Goal: Task Accomplishment & Management: Manage account settings

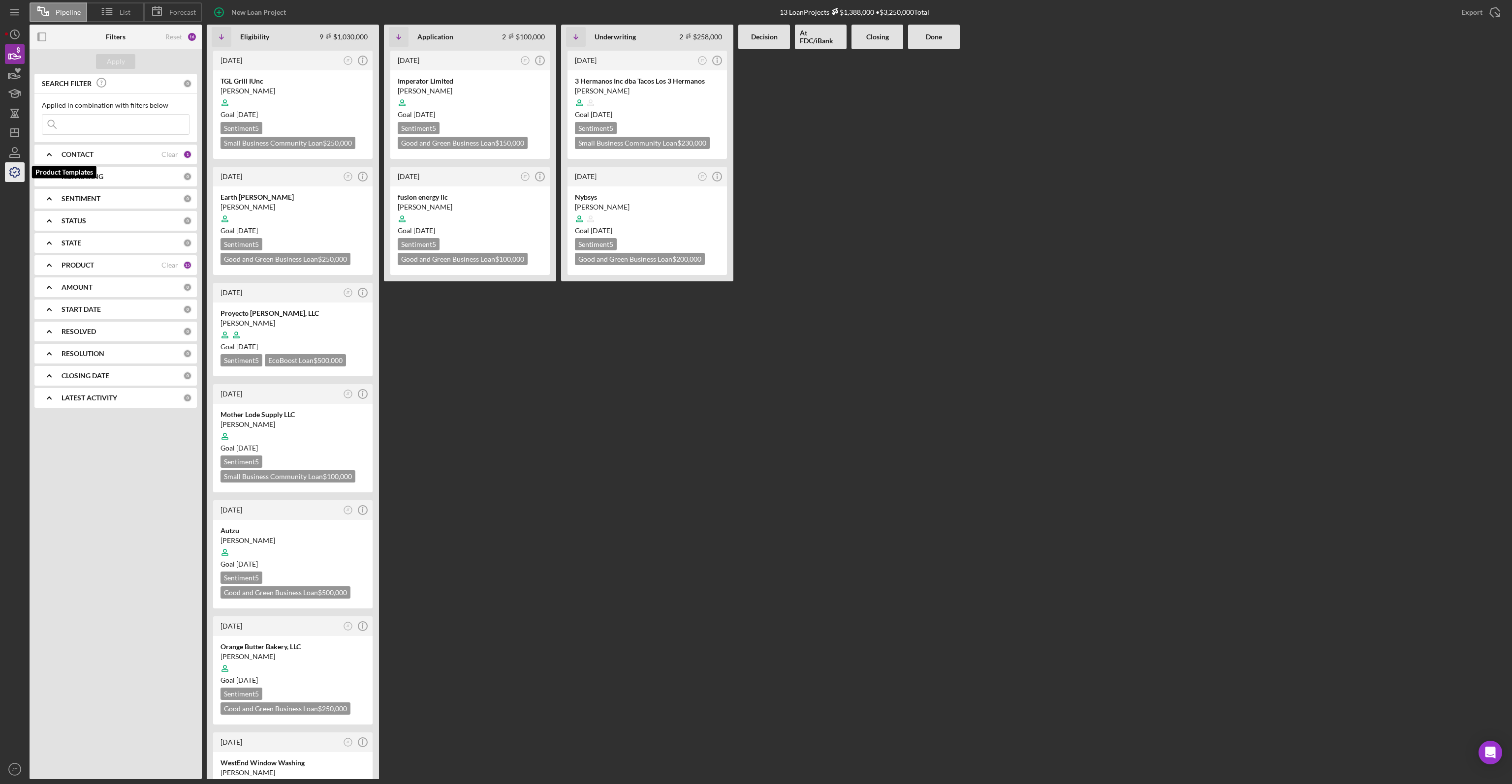
click at [18, 176] on icon "button" at bounding box center [15, 172] width 24 height 24
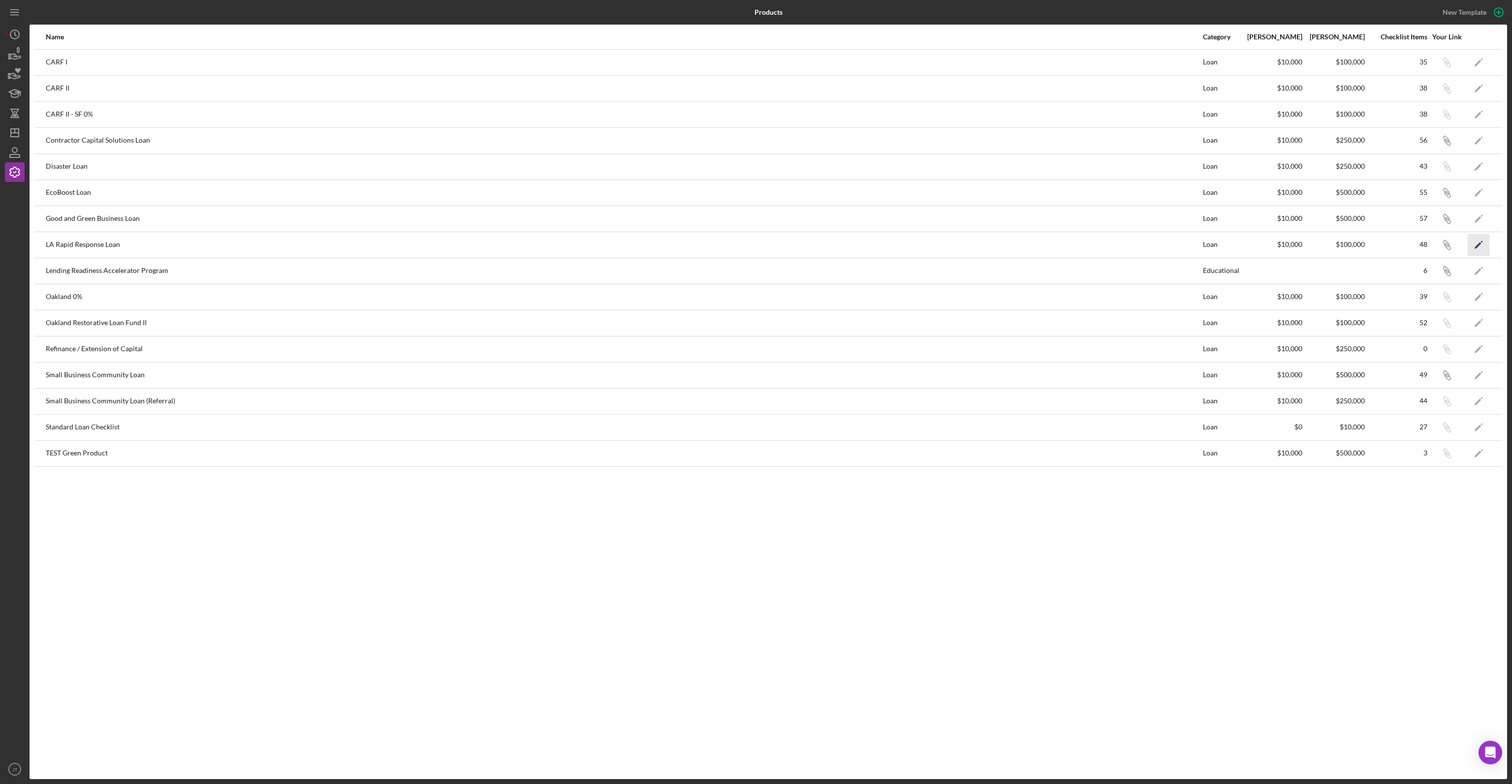
click at [1475, 244] on icon "Icon/Edit" at bounding box center [1479, 244] width 22 height 22
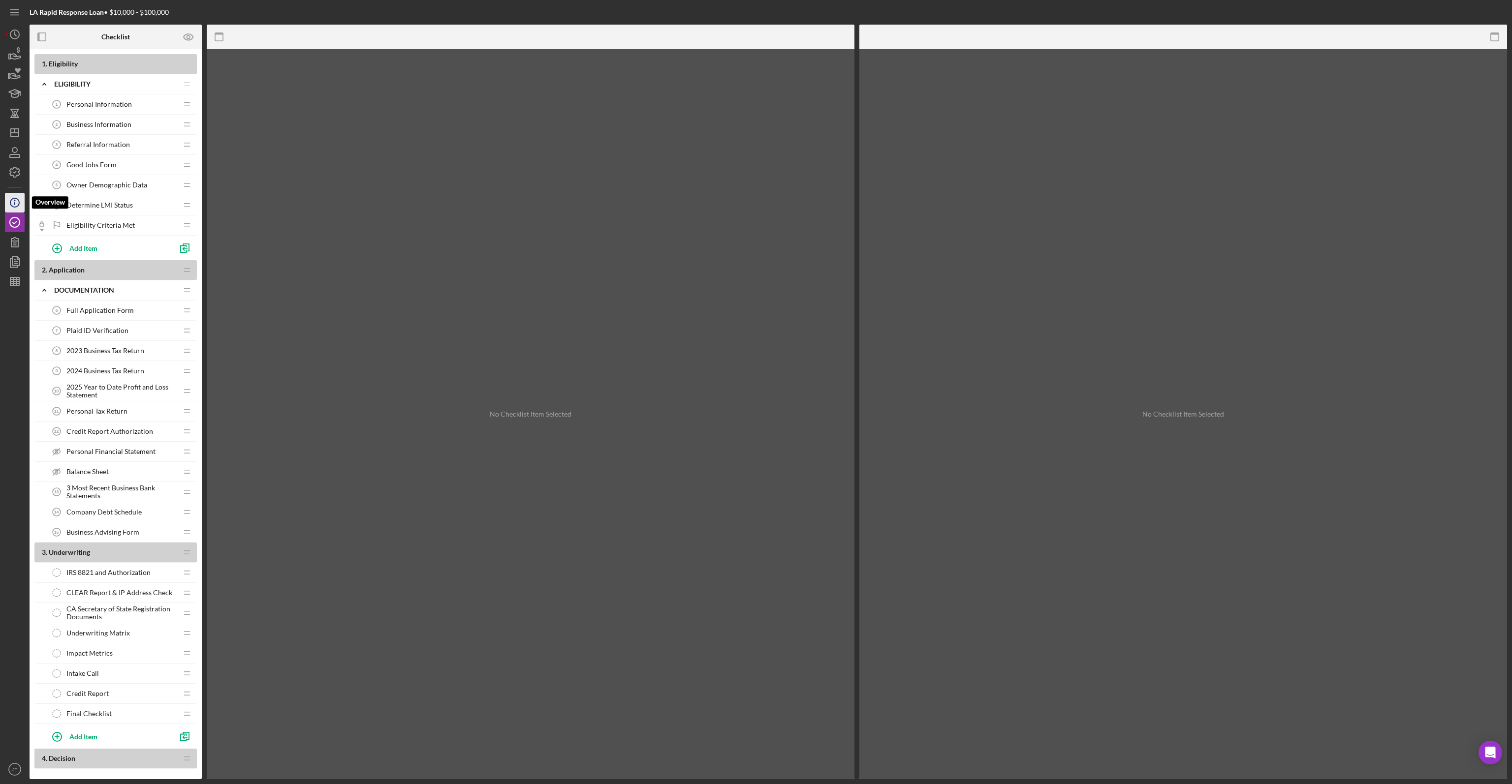
click at [14, 200] on icon "button" at bounding box center [15, 201] width 1 height 1
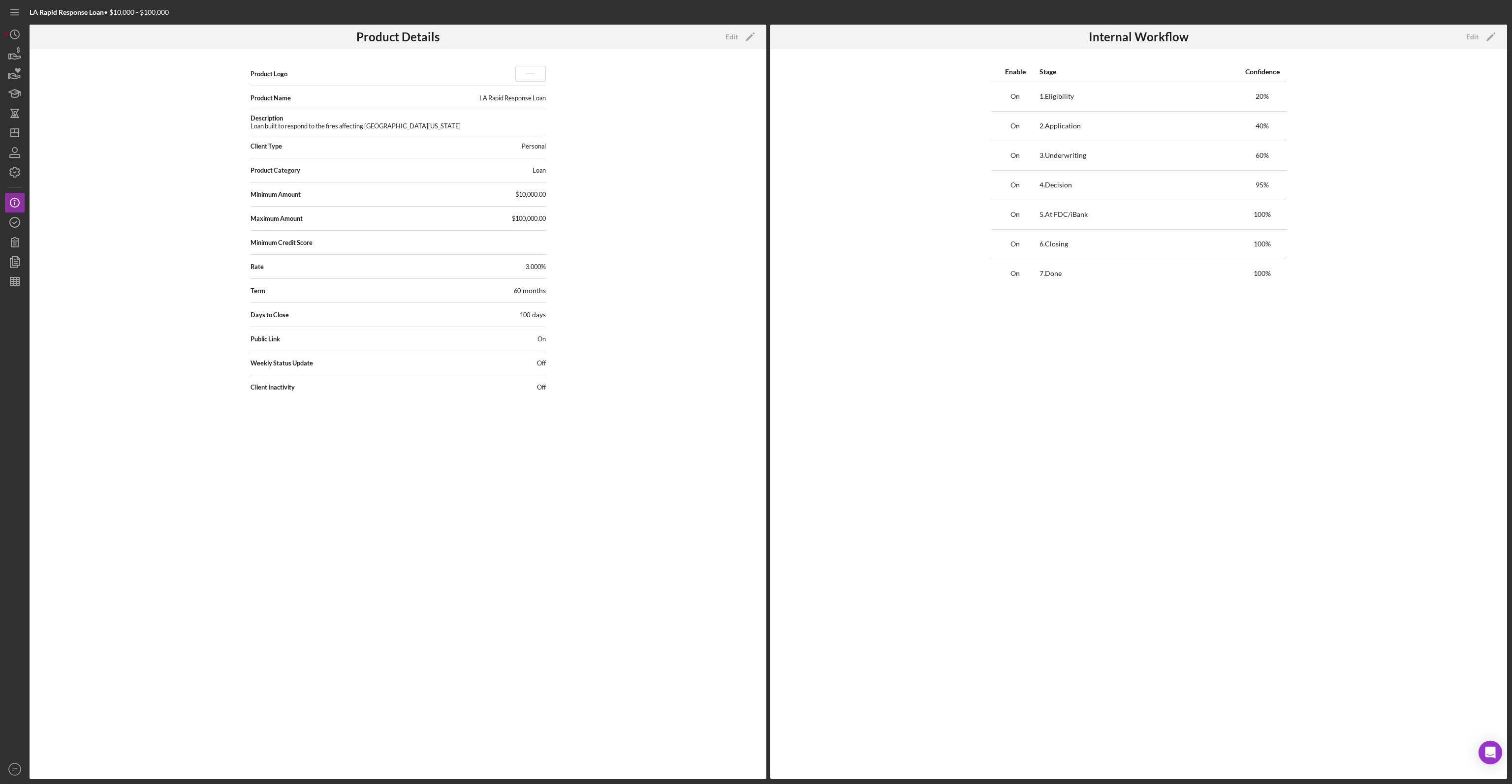
click at [523, 99] on div "LA Rapid Response Loan" at bounding box center [512, 98] width 66 height 8
click at [736, 30] on div "Edit" at bounding box center [731, 37] width 12 height 15
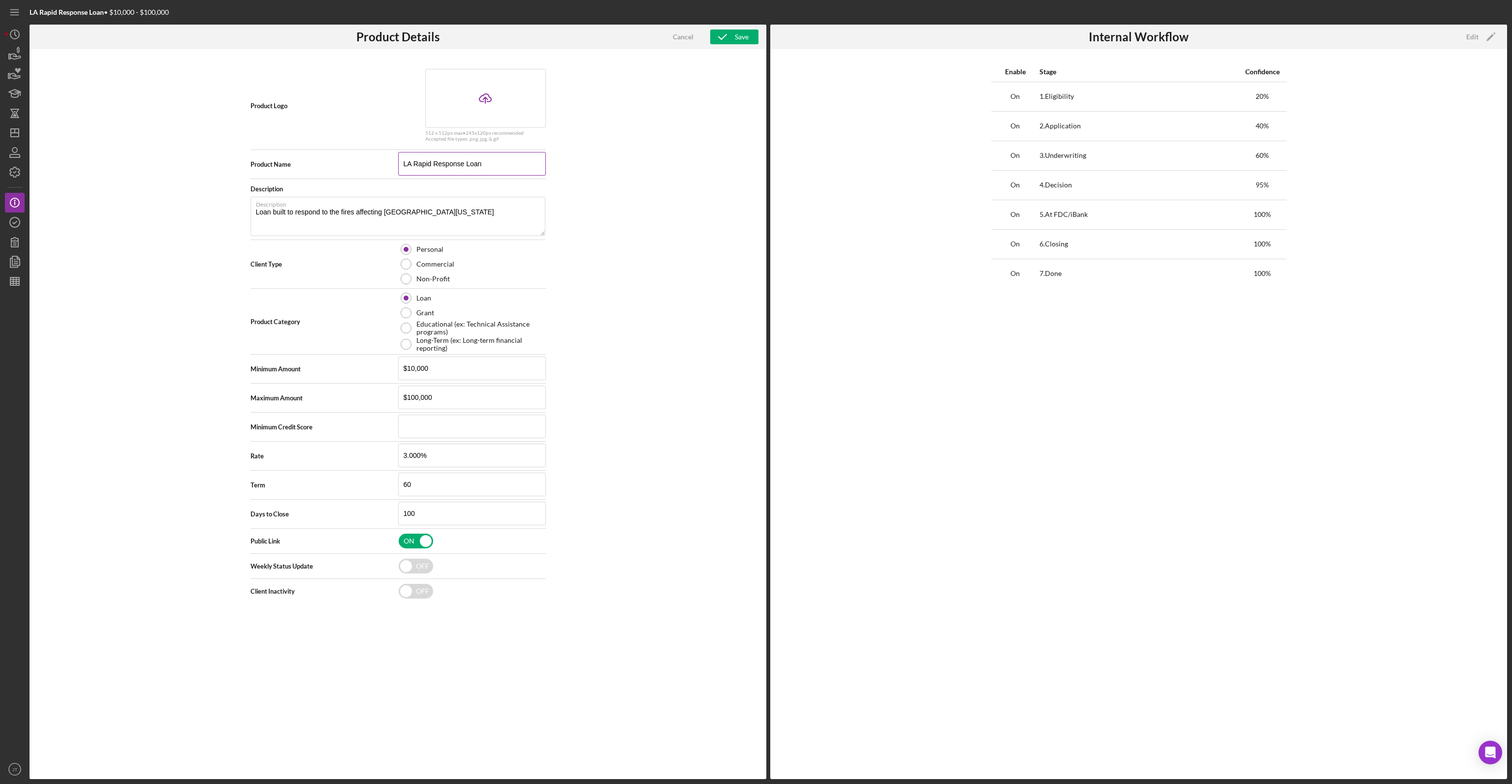
click at [491, 167] on input "LA Rapid Response Loan" at bounding box center [472, 163] width 148 height 24
type input "Restore LA Fund"
click at [412, 569] on input "checkbox" at bounding box center [416, 566] width 35 height 15
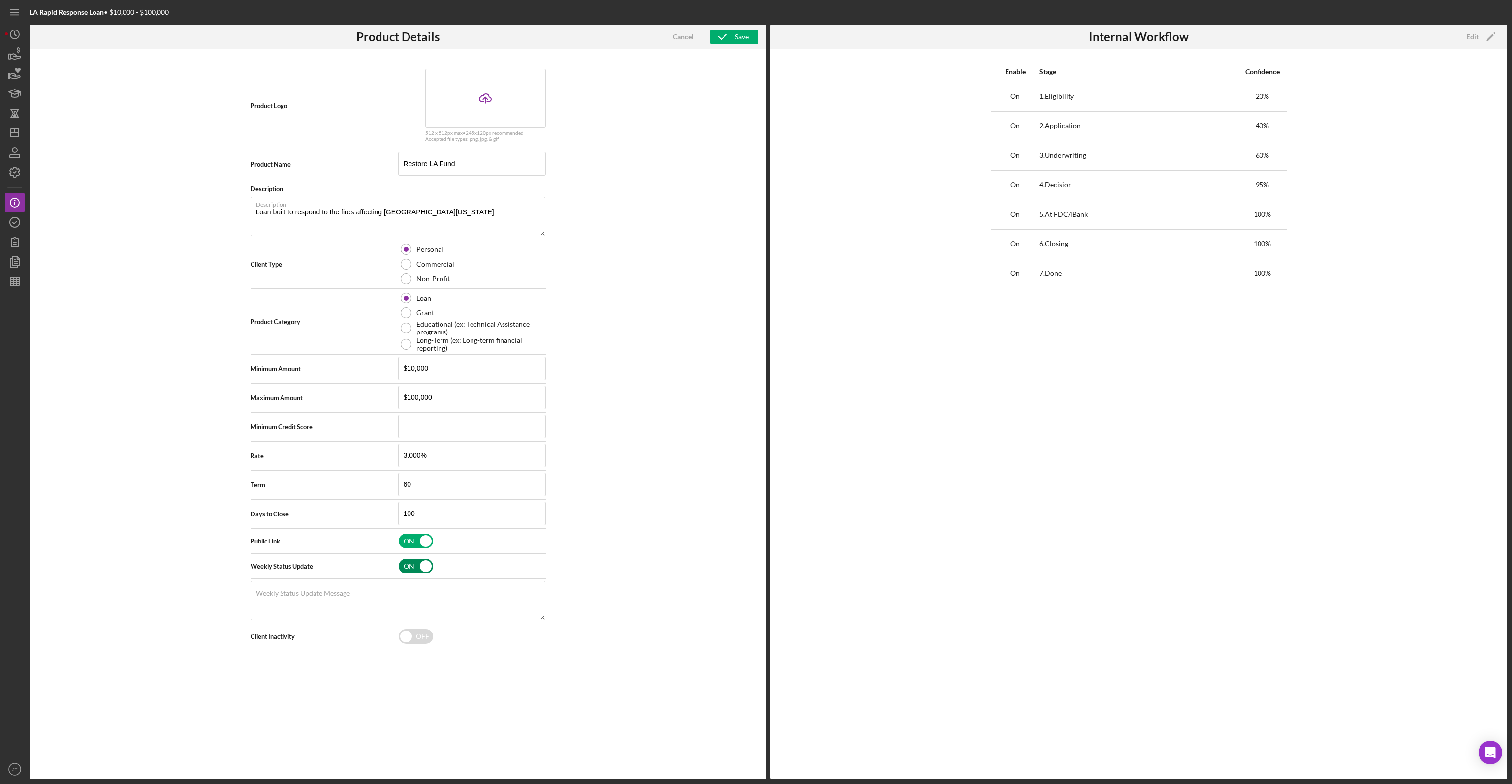
click at [424, 565] on input "checkbox" at bounding box center [416, 566] width 35 height 15
checkbox input "false"
click at [730, 43] on icon "button" at bounding box center [722, 36] width 24 height 24
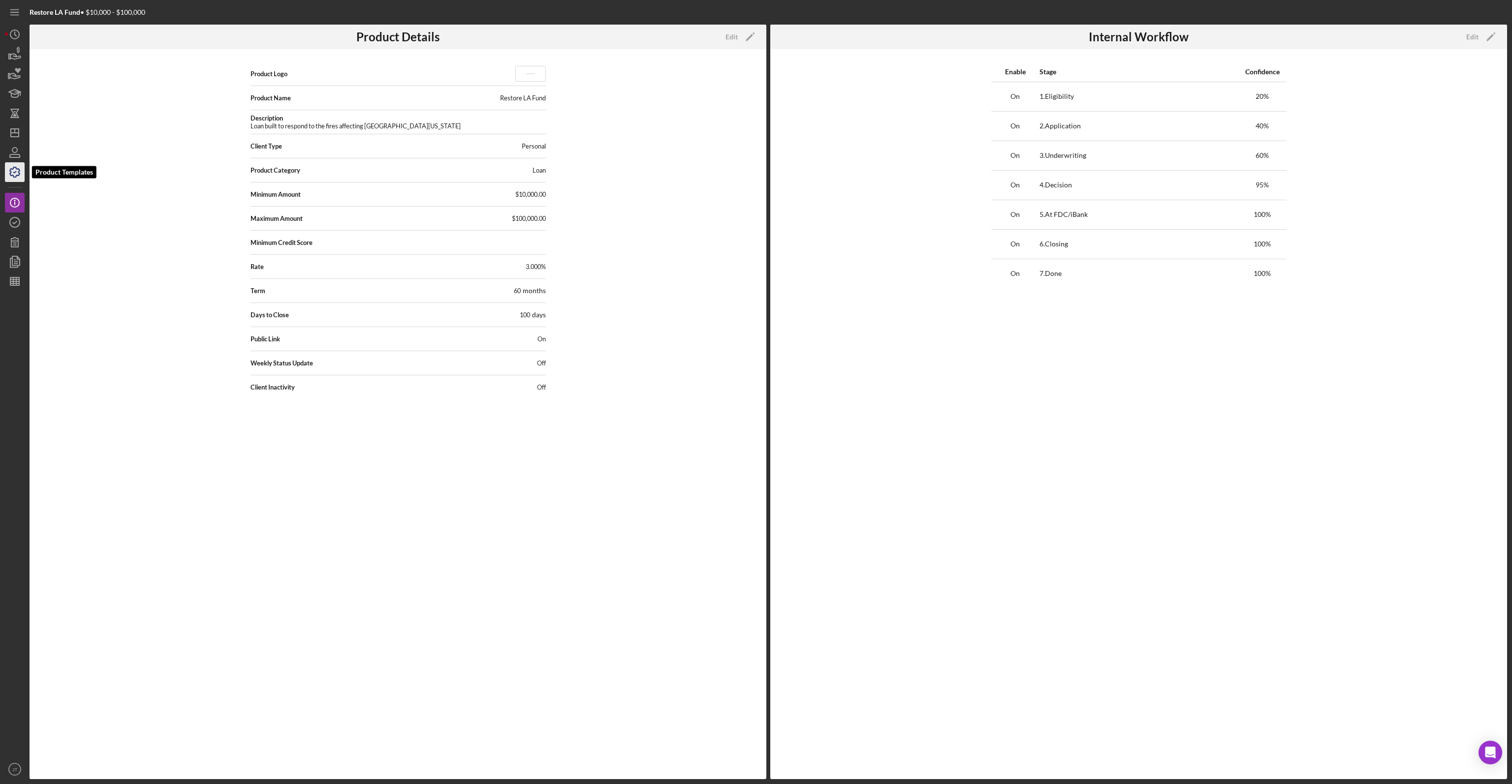
click at [12, 177] on icon "button" at bounding box center [15, 172] width 24 height 24
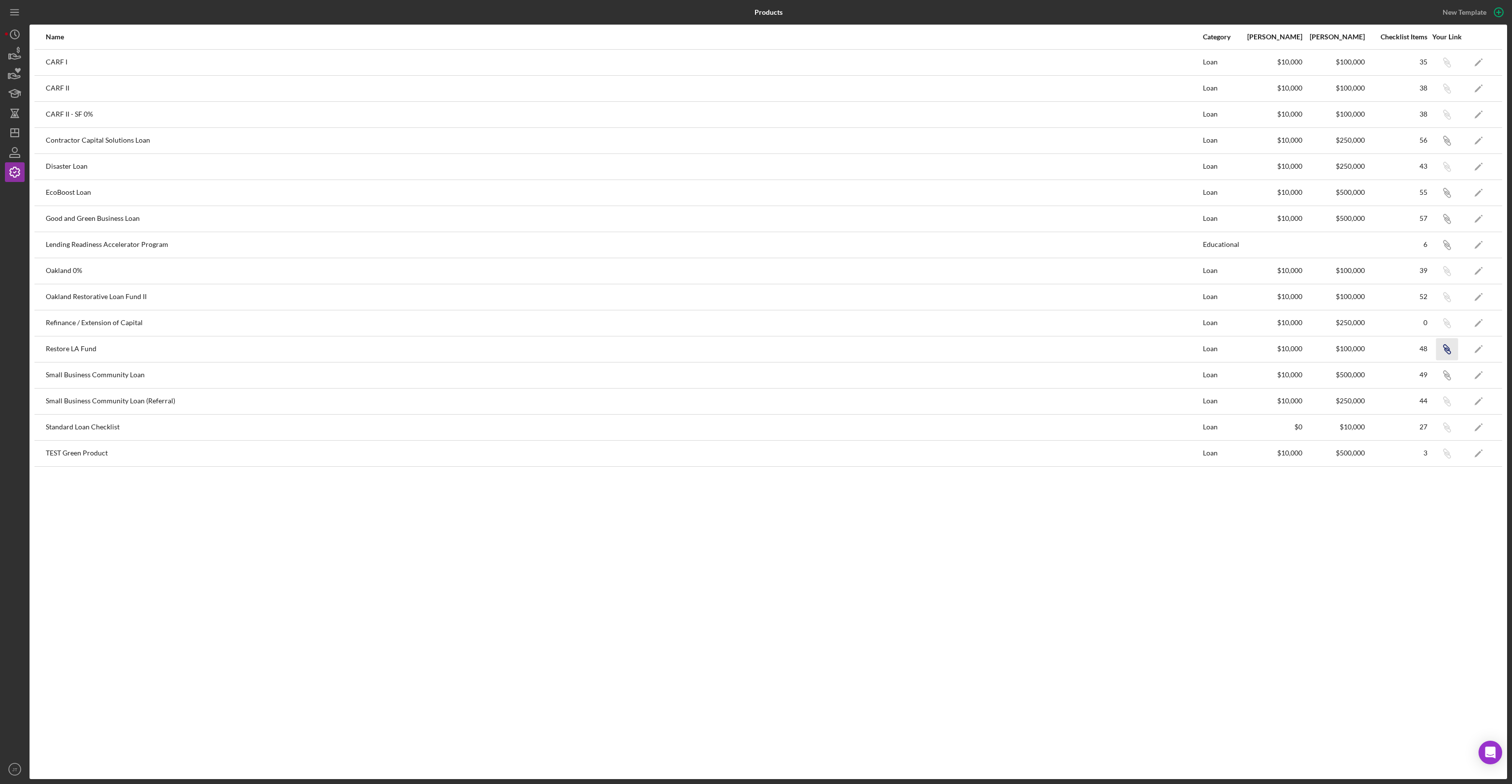
click at [1451, 350] on icon "Icon/Link" at bounding box center [1446, 349] width 22 height 22
click at [18, 49] on icon "button" at bounding box center [15, 54] width 24 height 24
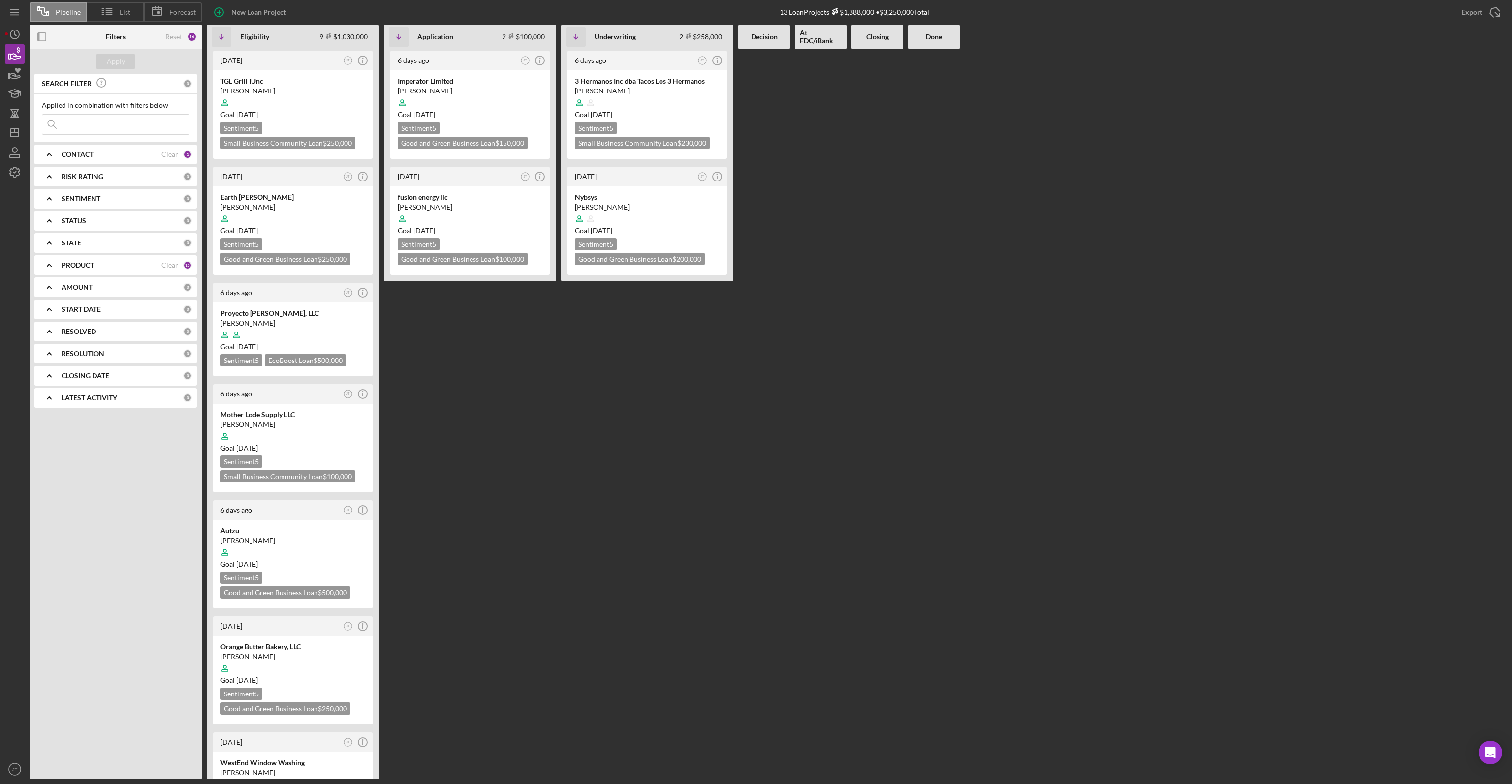
click at [555, 354] on div "[DATE] JT Icon/Info Imperator Limited [PERSON_NAME] Goal [DATE] Sentiment 5 Goo…" at bounding box center [469, 414] width 172 height 730
